Goal: Task Accomplishment & Management: Use online tool/utility

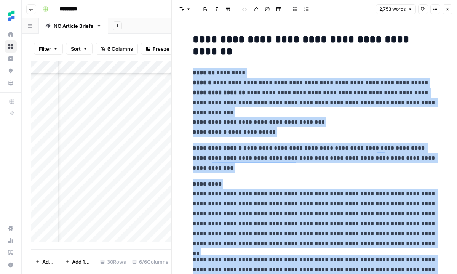
scroll to position [989, 0]
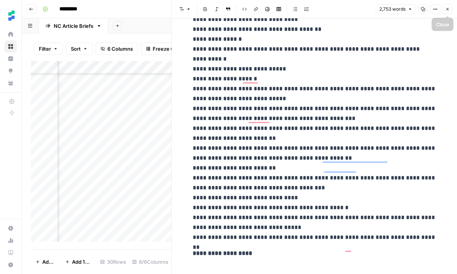
click at [447, 9] on icon "button" at bounding box center [447, 9] width 5 height 5
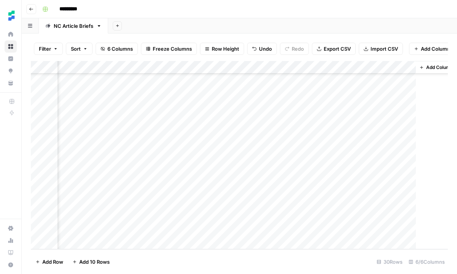
scroll to position [225, 194]
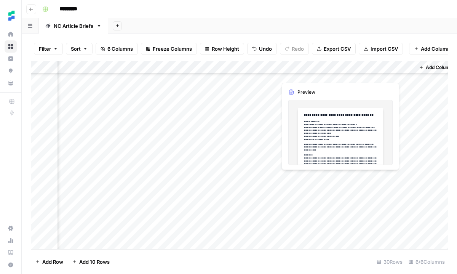
click at [298, 178] on div "Add Column" at bounding box center [239, 155] width 417 height 188
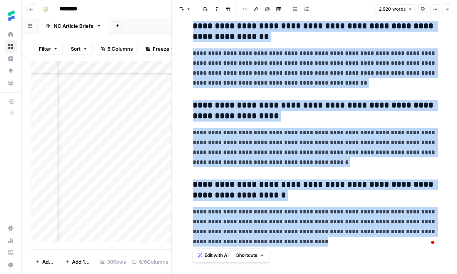
drag, startPoint x: 191, startPoint y: 61, endPoint x: 302, endPoint y: 244, distance: 213.9
copy div "**********"
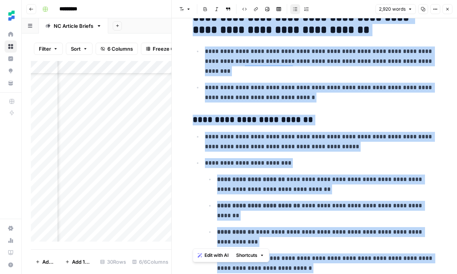
scroll to position [3782, 0]
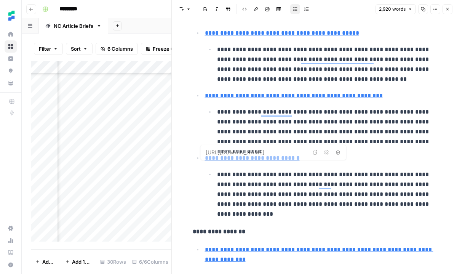
type input "[URL][DOMAIN_NAME]"
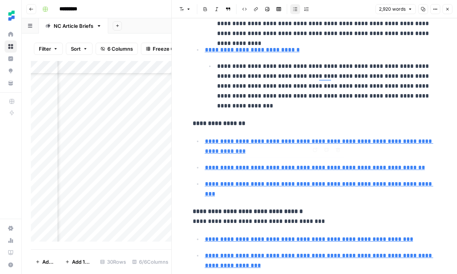
type input "[URL][DOMAIN_NAME]"
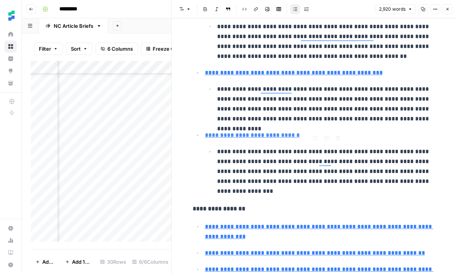
type input "[URL][DOMAIN_NAME]"
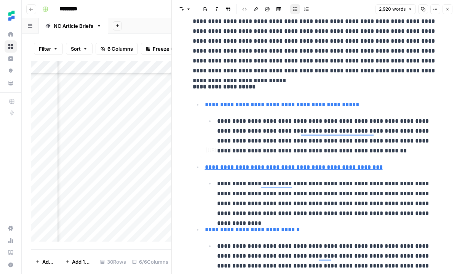
type input "[URL][DOMAIN_NAME]"
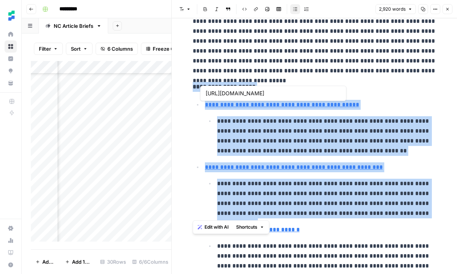
type input "[URL][DOMAIN_NAME]"
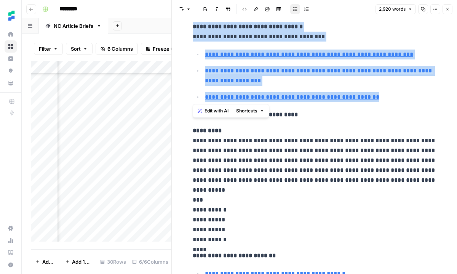
drag, startPoint x: 193, startPoint y: 86, endPoint x: 395, endPoint y: 98, distance: 202.1
copy div "**********"
click at [448, 11] on icon "button" at bounding box center [447, 9] width 5 height 5
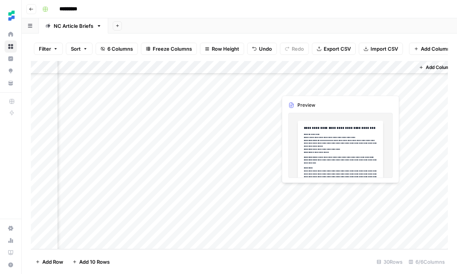
click at [290, 191] on div "Add Column" at bounding box center [239, 155] width 417 height 188
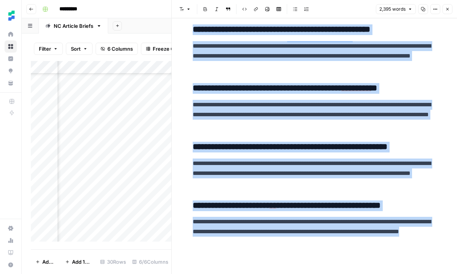
scroll to position [4790, 0]
drag, startPoint x: 192, startPoint y: 40, endPoint x: 297, endPoint y: 242, distance: 228.4
copy div "**********"
